Goal: Check status: Check status

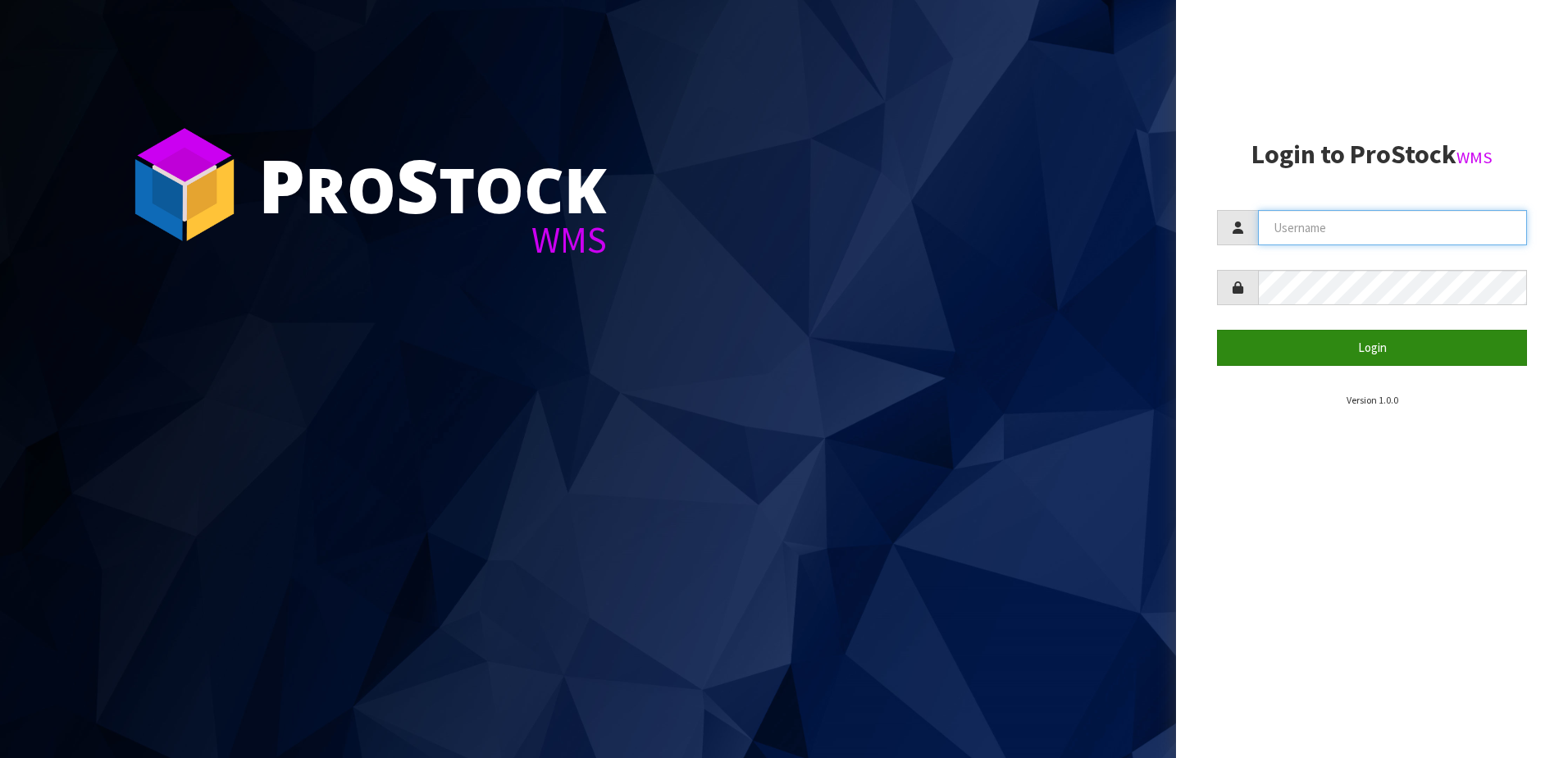
type input "NEROTAPWARE"
click at [1392, 345] on button "Login" at bounding box center [1373, 348] width 310 height 36
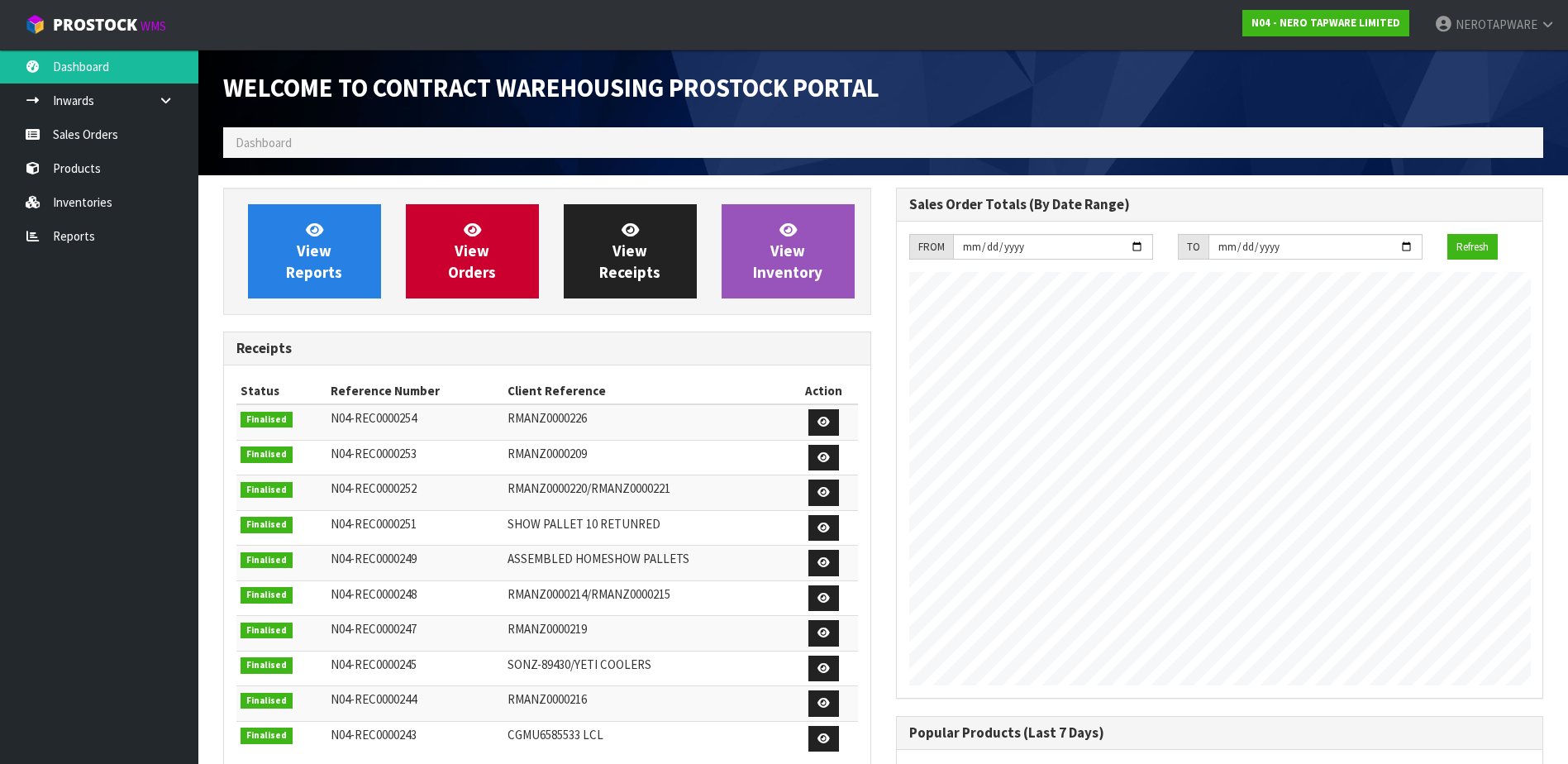
scroll to position [916, 672]
click at [62, 229] on link "Reports" at bounding box center [99, 236] width 199 height 34
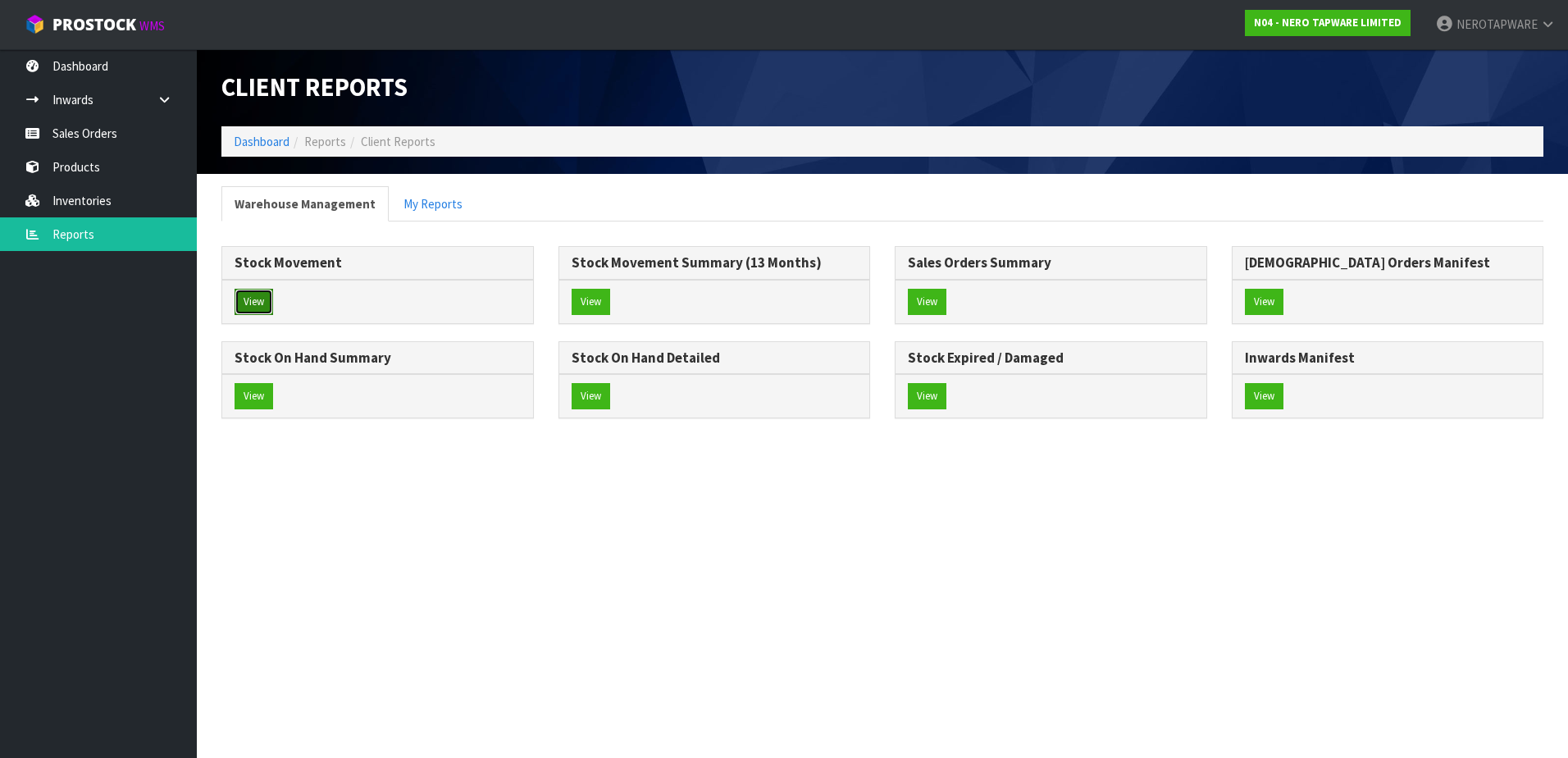
click at [254, 297] on button "View" at bounding box center [254, 302] width 39 height 26
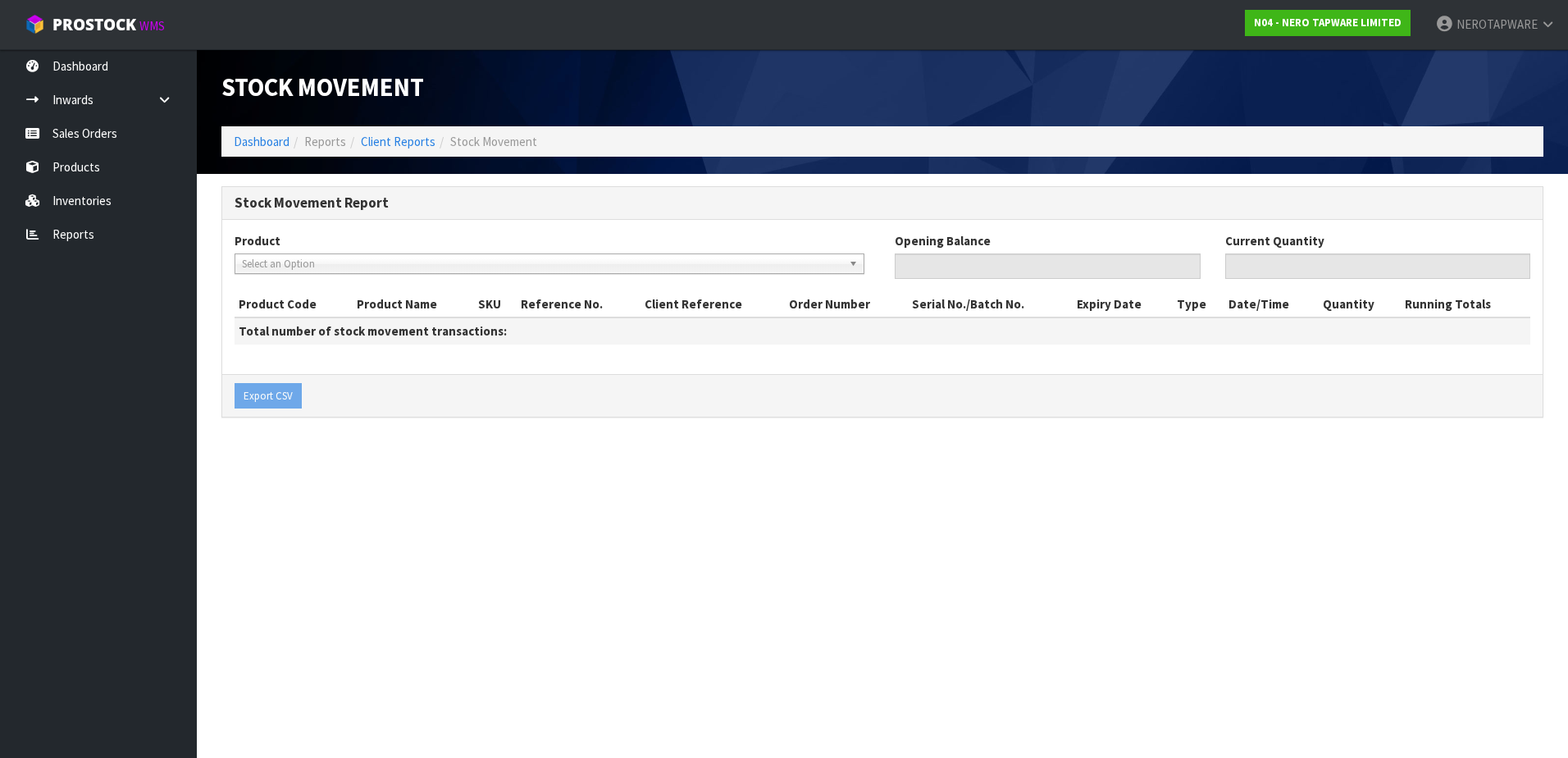
click at [321, 265] on span "Select an Option" at bounding box center [542, 264] width 600 height 20
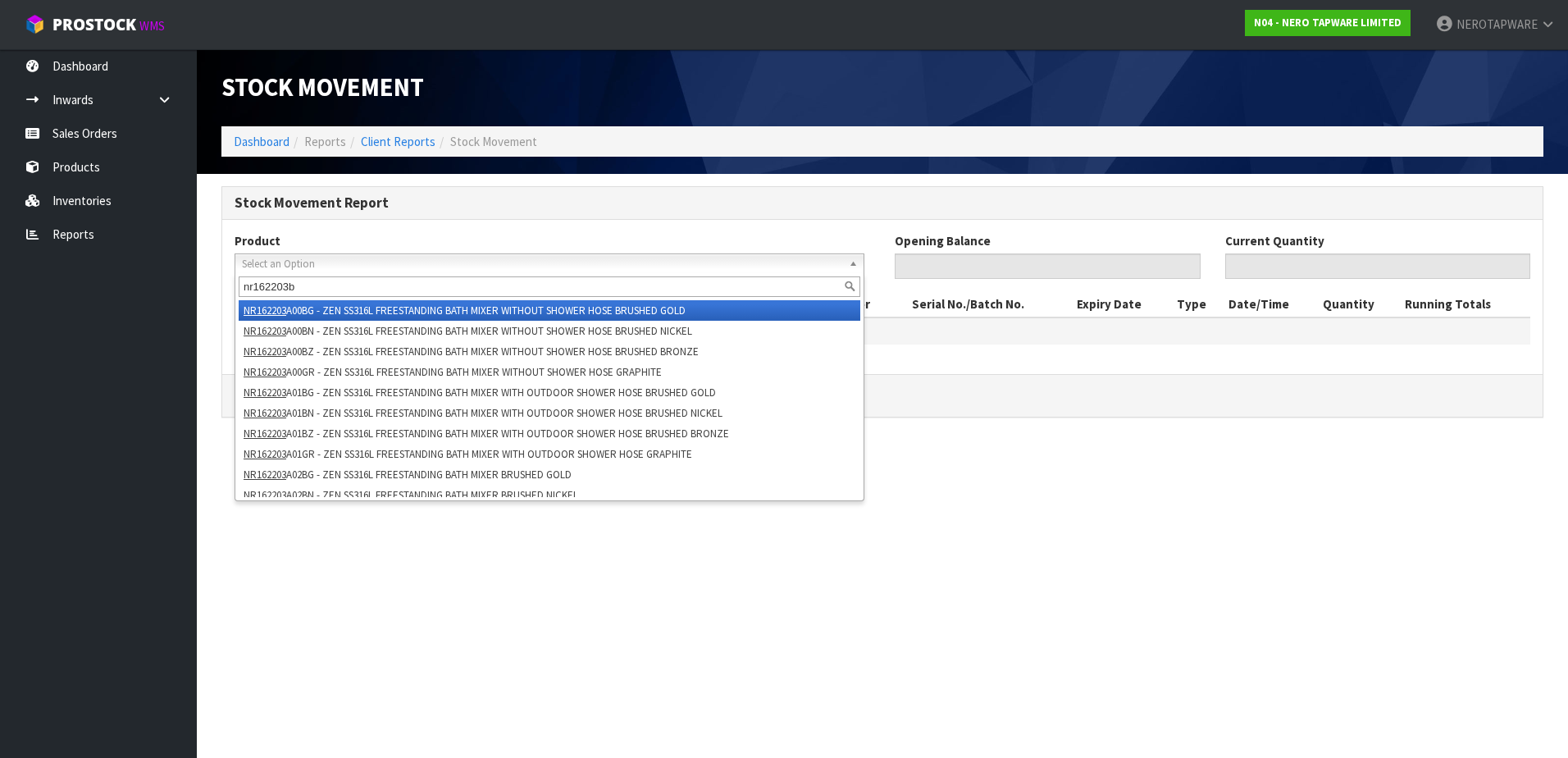
type input "nr162203bn"
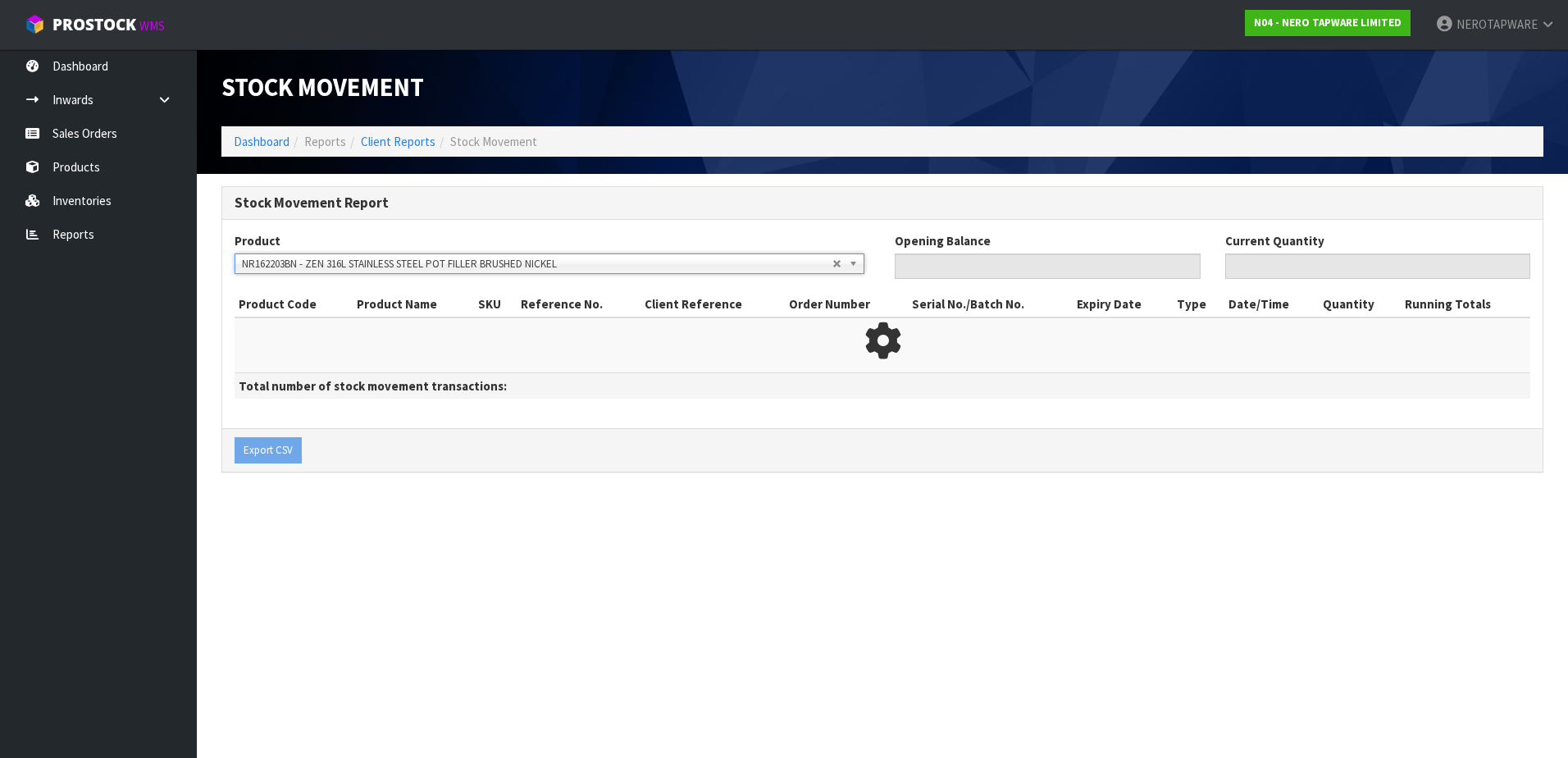
type input "0"
type input "15"
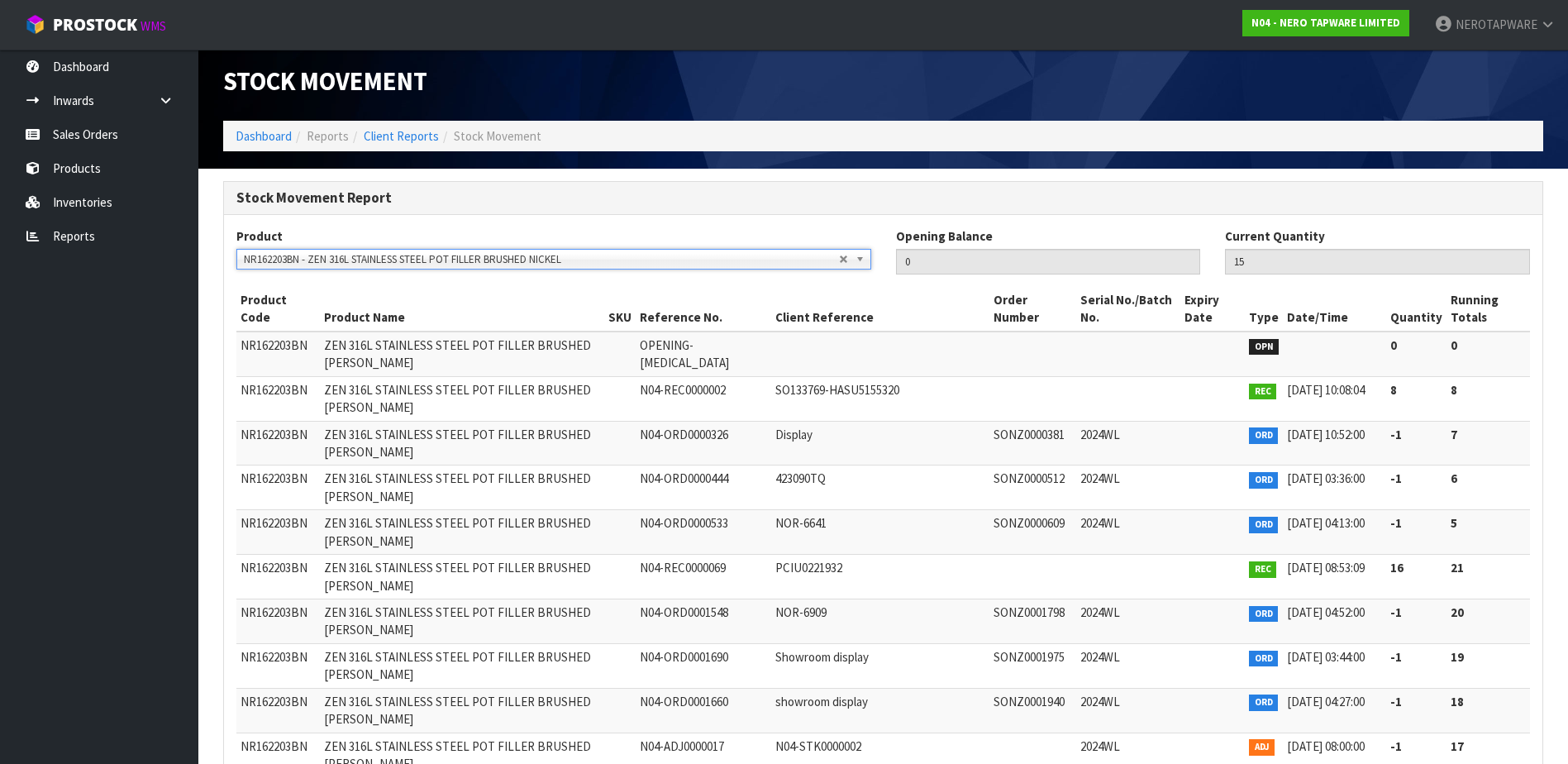
scroll to position [9, 0]
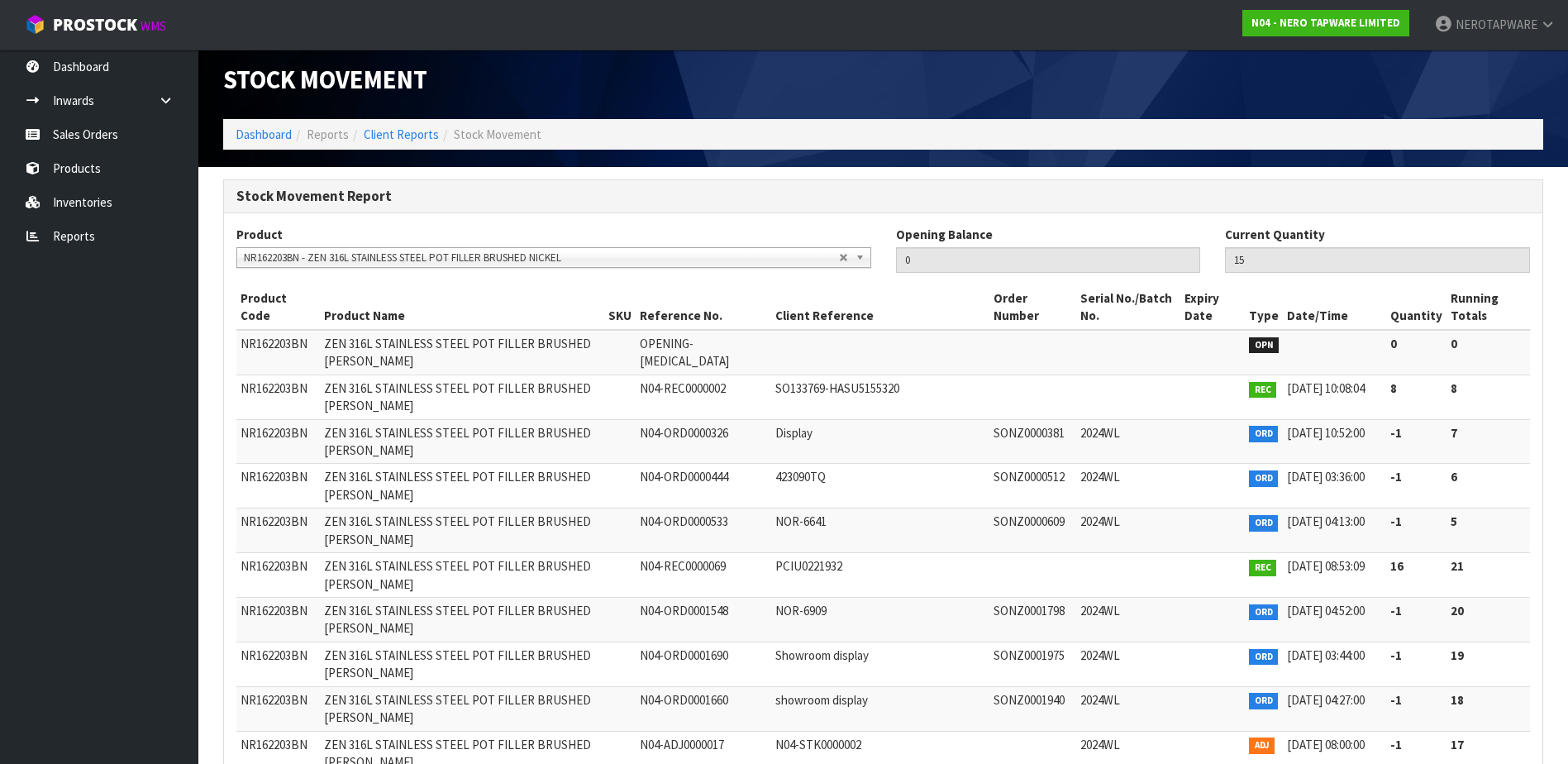
drag, startPoint x: 1037, startPoint y: 591, endPoint x: 954, endPoint y: 589, distance: 83.0
copy tr "SONZ0002100"
drag, startPoint x: 1036, startPoint y: 589, endPoint x: 959, endPoint y: 594, distance: 77.2
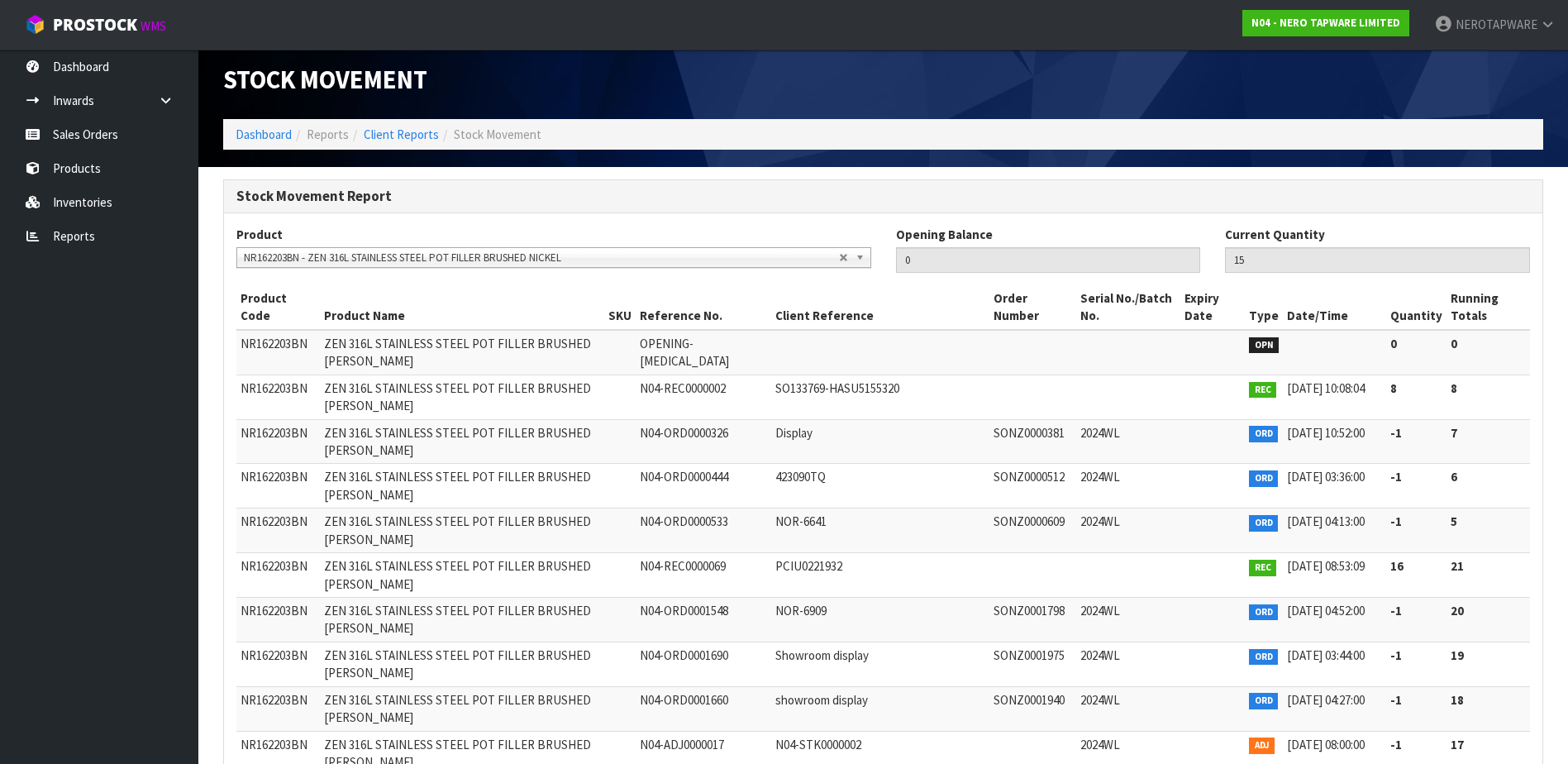
copy span "SONZ0002100"
